Goal: Find specific page/section: Find specific page/section

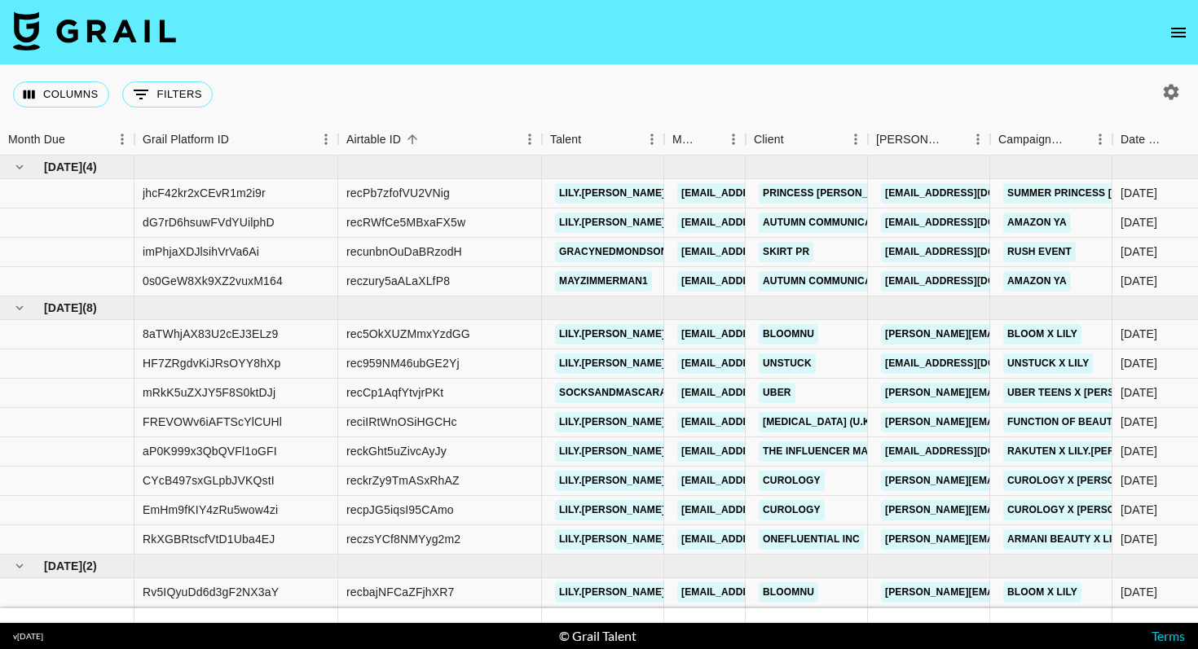
click at [1172, 30] on icon "open drawer" at bounding box center [1178, 33] width 20 height 20
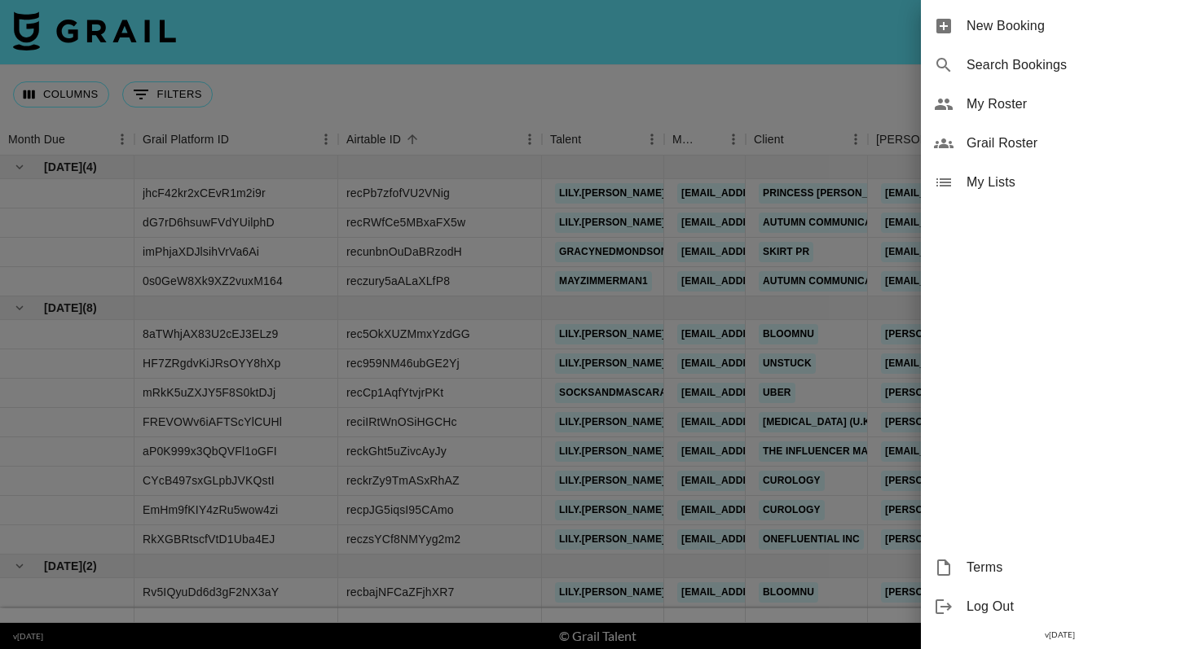
click at [1001, 135] on span "Grail Roster" at bounding box center [1075, 144] width 218 height 20
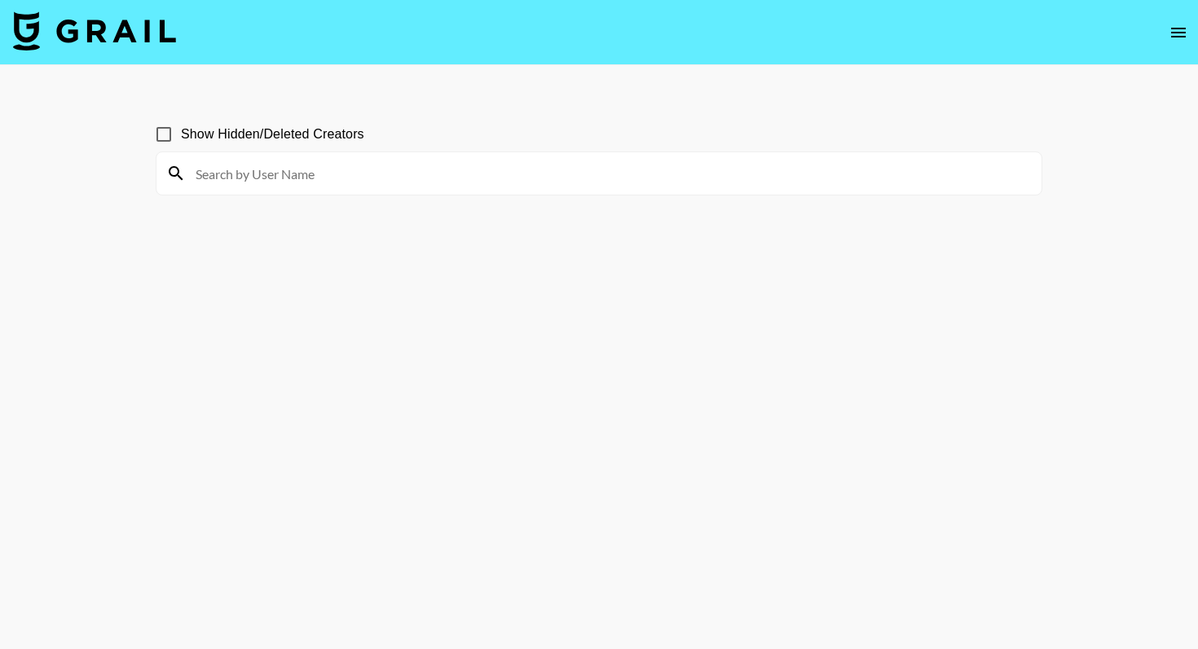
click at [492, 183] on input at bounding box center [609, 174] width 846 height 26
paste input "lily.mags"
type input "lily.mags"
click at [121, 23] on img at bounding box center [94, 30] width 163 height 39
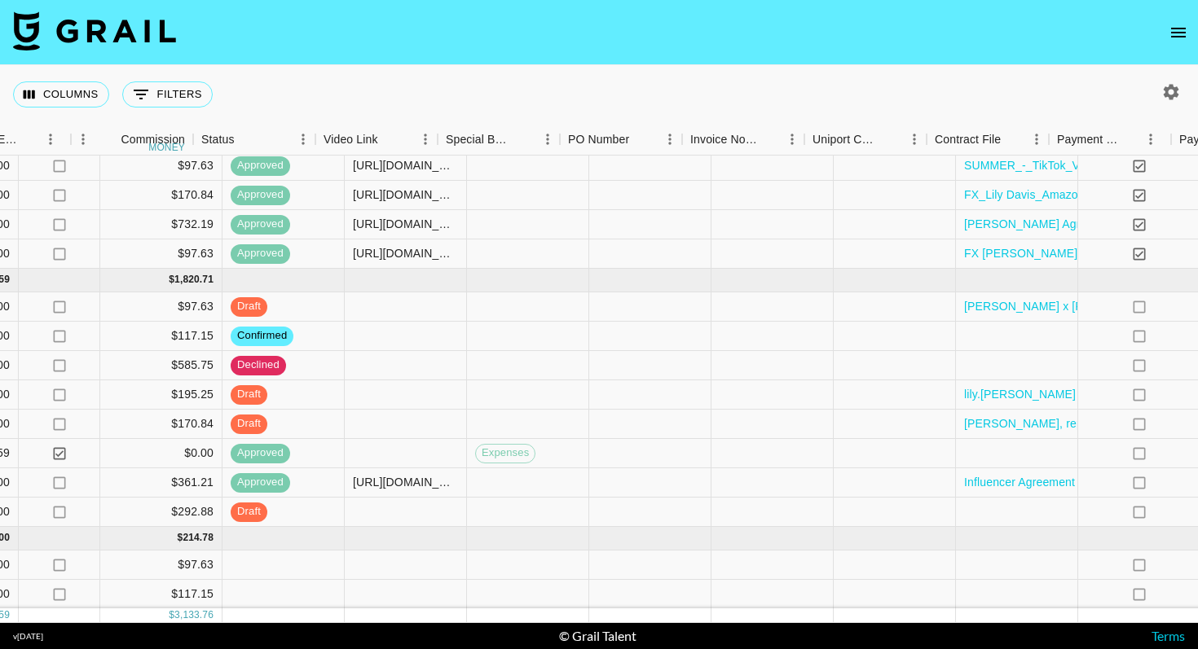
scroll to position [28, 1664]
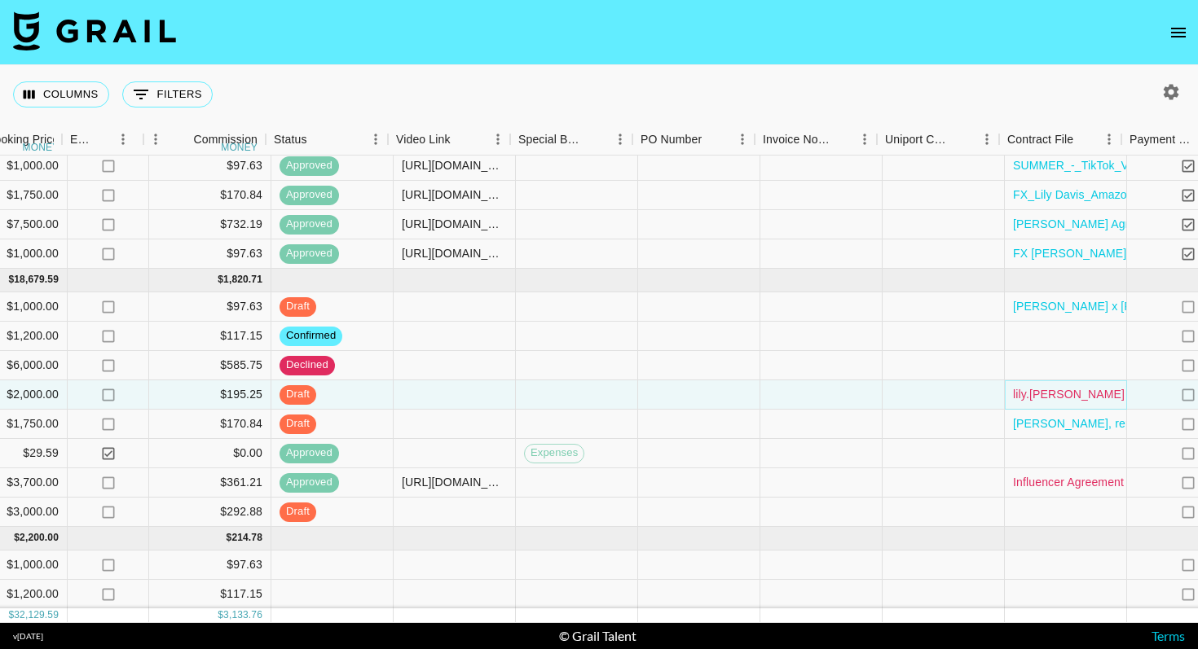
scroll to position [28, 1573]
